Goal: Check status: Check status

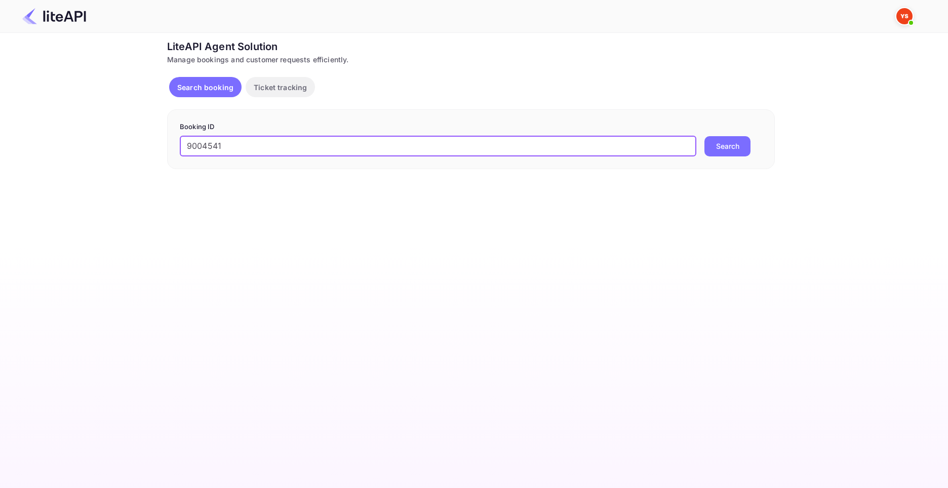
type input "9004541"
click at [704, 136] on button "Search" at bounding box center [727, 146] width 46 height 20
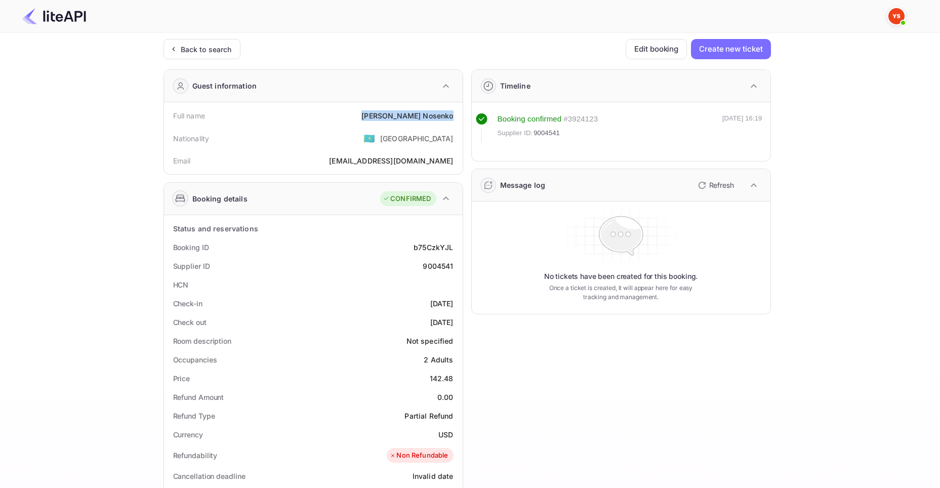
drag, startPoint x: 392, startPoint y: 113, endPoint x: 460, endPoint y: 118, distance: 68.5
click at [460, 118] on div "Full name [PERSON_NAME] Nationality 🇰🇿 [DEMOGRAPHIC_DATA] Email [EMAIL_ADDRESS]…" at bounding box center [313, 138] width 299 height 72
copy div "[PERSON_NAME]"
drag, startPoint x: 430, startPoint y: 378, endPoint x: 455, endPoint y: 380, distance: 25.4
click at [455, 380] on div "Price 142.48" at bounding box center [313, 378] width 291 height 19
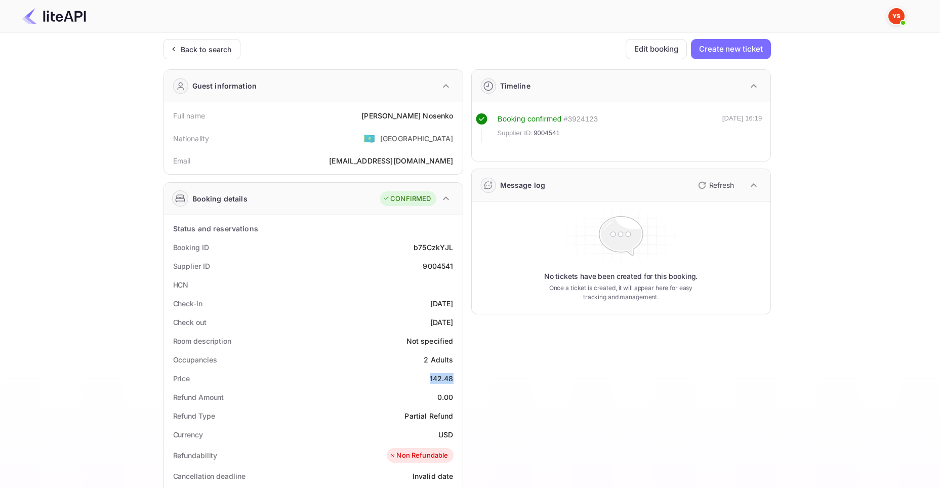
copy div "142.48"
drag, startPoint x: 439, startPoint y: 433, endPoint x: 451, endPoint y: 436, distance: 12.0
click at [451, 436] on div "USD" at bounding box center [446, 434] width 15 height 11
copy div "USD"
click at [181, 46] on div "Back to search" at bounding box center [206, 49] width 51 height 11
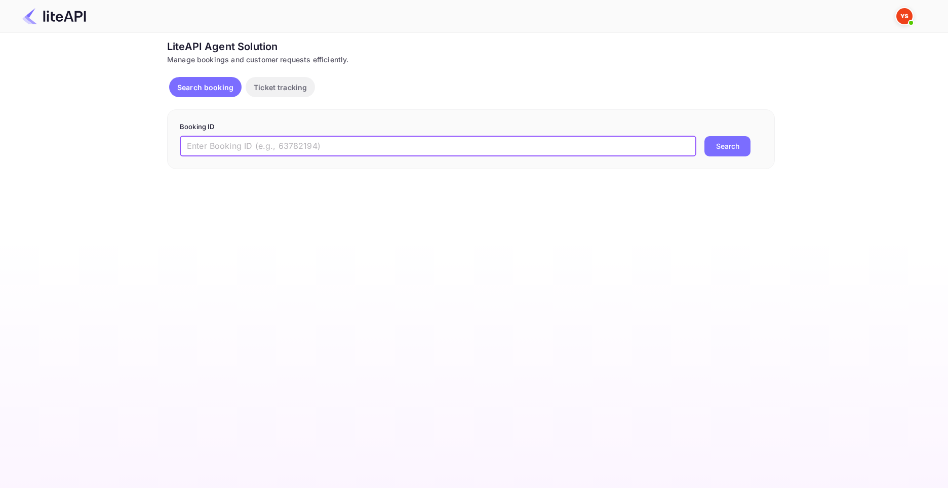
click at [349, 140] on input "text" at bounding box center [438, 146] width 516 height 20
paste input "8341406"
type input "8341406"
click at [704, 136] on button "Search" at bounding box center [727, 146] width 46 height 20
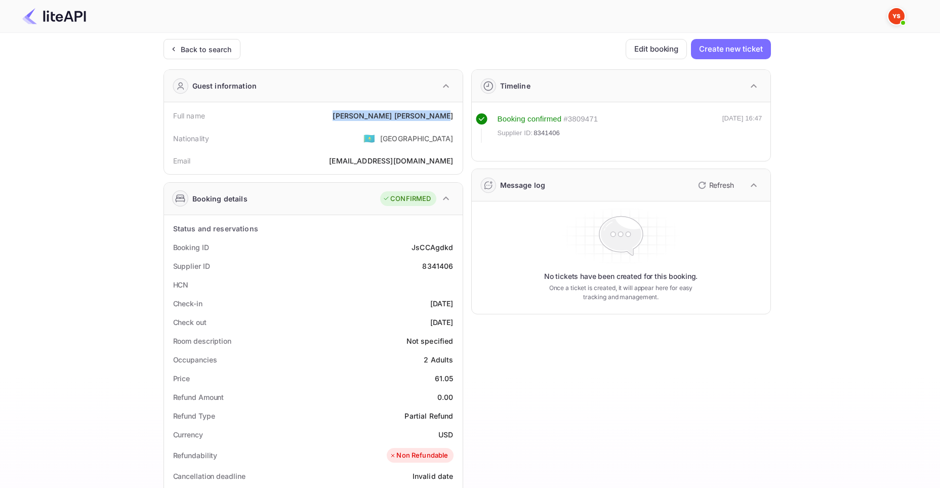
drag, startPoint x: 380, startPoint y: 113, endPoint x: 455, endPoint y: 117, distance: 75.1
click at [455, 117] on div "Full name [PERSON_NAME]" at bounding box center [313, 115] width 291 height 19
copy div "[PERSON_NAME]"
drag, startPoint x: 435, startPoint y: 377, endPoint x: 455, endPoint y: 379, distance: 20.4
click at [455, 379] on div "Price 61.05" at bounding box center [313, 378] width 291 height 19
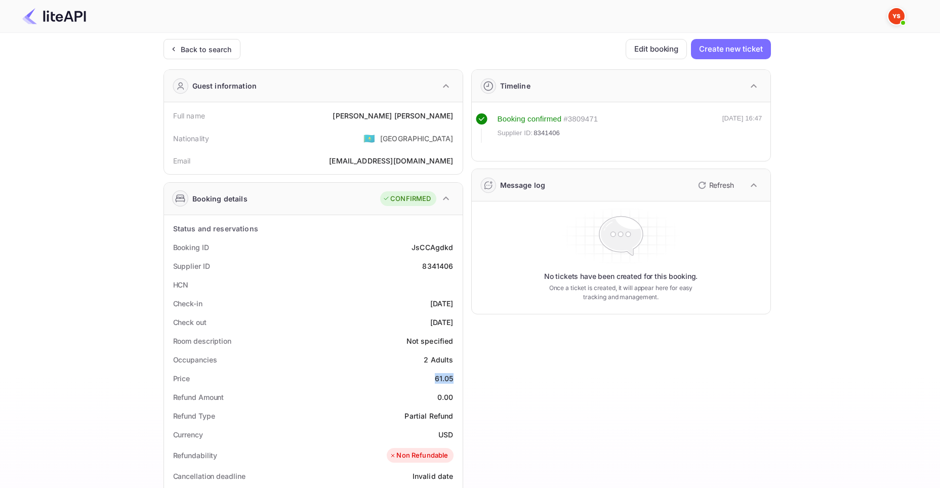
copy div "61.05"
drag, startPoint x: 440, startPoint y: 434, endPoint x: 453, endPoint y: 435, distance: 13.3
click at [453, 436] on div "USD" at bounding box center [446, 434] width 15 height 11
copy div "USD"
click at [181, 42] on div "Back to search" at bounding box center [202, 49] width 77 height 20
